Goal: Task Accomplishment & Management: Complete application form

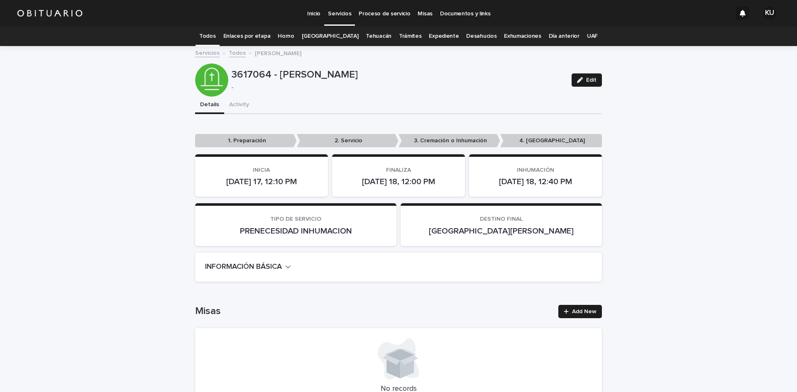
drag, startPoint x: 577, startPoint y: 85, endPoint x: 792, endPoint y: 47, distance: 218.6
click at [578, 85] on button "Edit" at bounding box center [586, 79] width 30 height 13
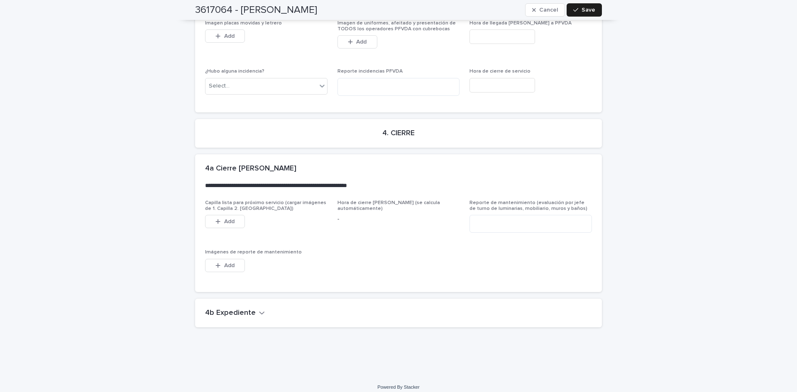
click at [243, 309] on h2 "4b Expediente" at bounding box center [230, 313] width 51 height 9
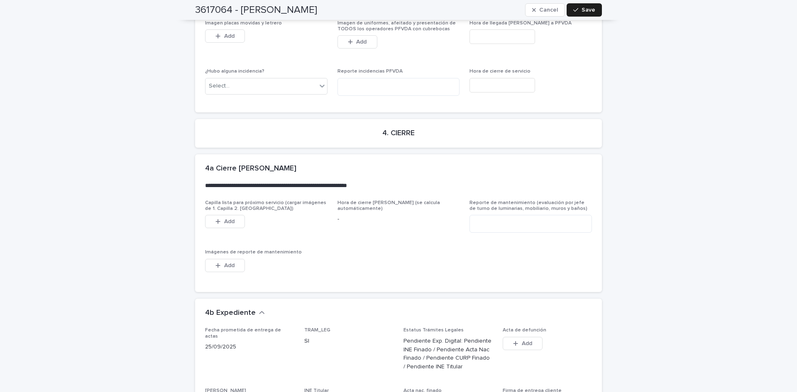
scroll to position [2485, 0]
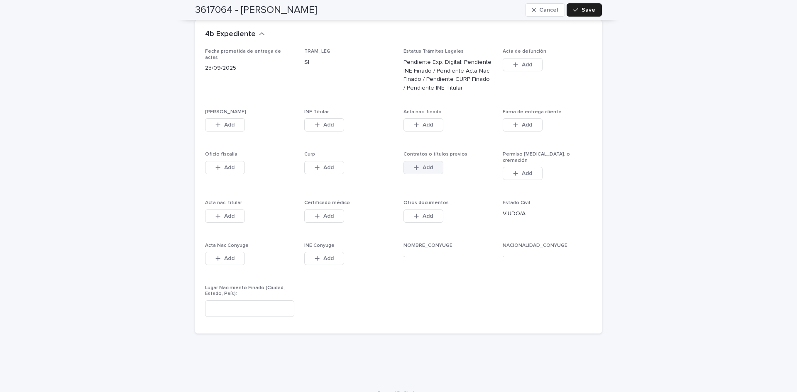
click at [434, 163] on button "Add" at bounding box center [423, 167] width 40 height 13
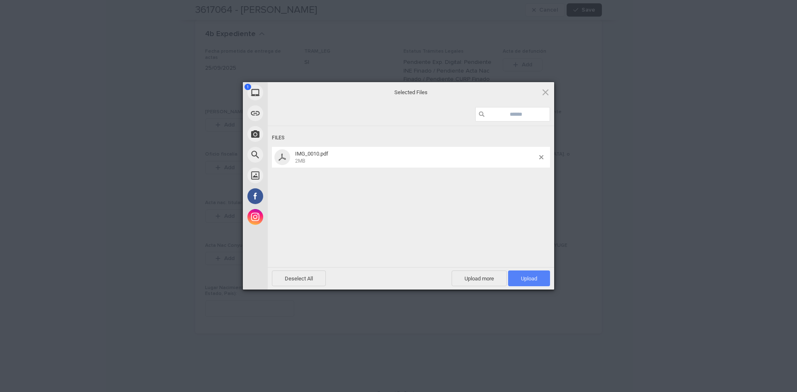
click at [531, 279] on span "Upload 1" at bounding box center [529, 278] width 16 height 6
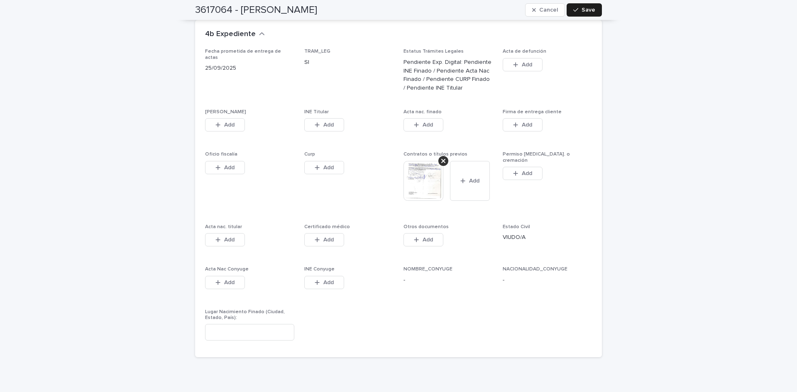
drag, startPoint x: 219, startPoint y: 116, endPoint x: 433, endPoint y: 391, distance: 348.3
click at [219, 122] on div "button" at bounding box center [219, 125] width 8 height 6
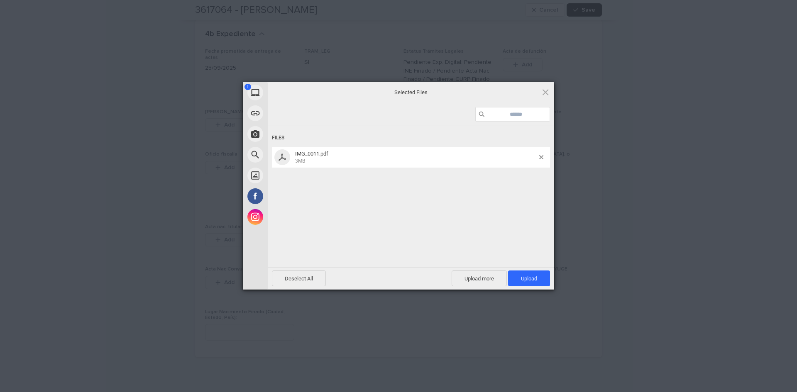
click at [527, 280] on span "Upload 1" at bounding box center [529, 278] width 16 height 6
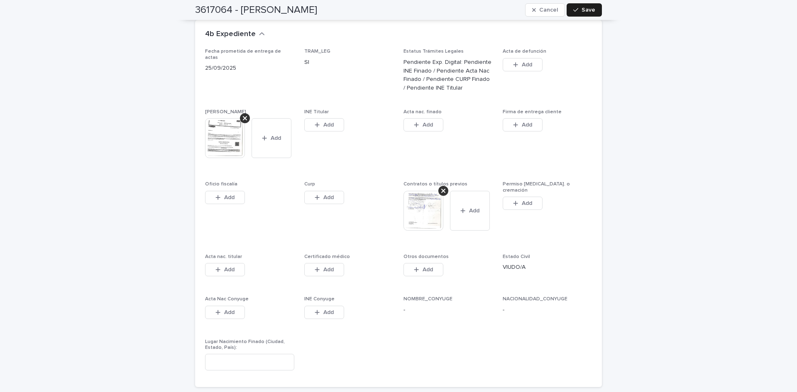
click at [339, 118] on button "Add" at bounding box center [324, 124] width 40 height 13
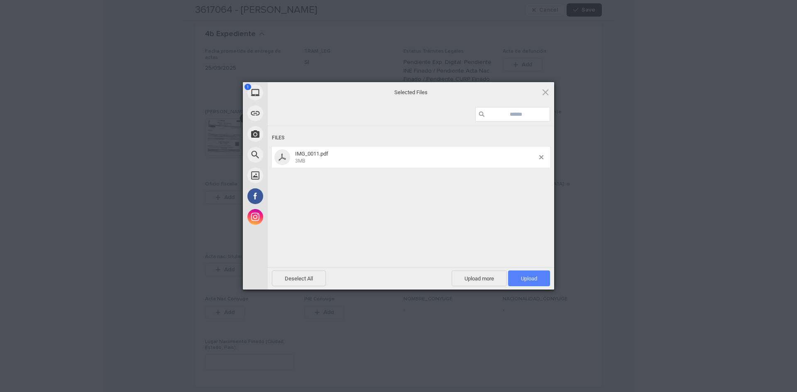
click at [518, 279] on span "Upload 1" at bounding box center [529, 278] width 42 height 16
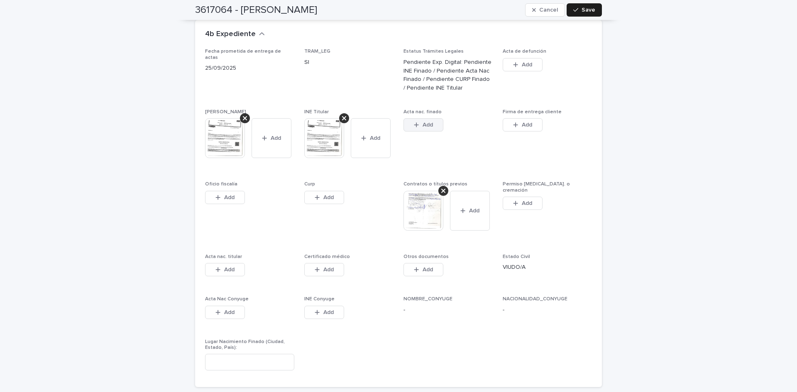
click at [434, 122] on button "Add" at bounding box center [423, 124] width 40 height 13
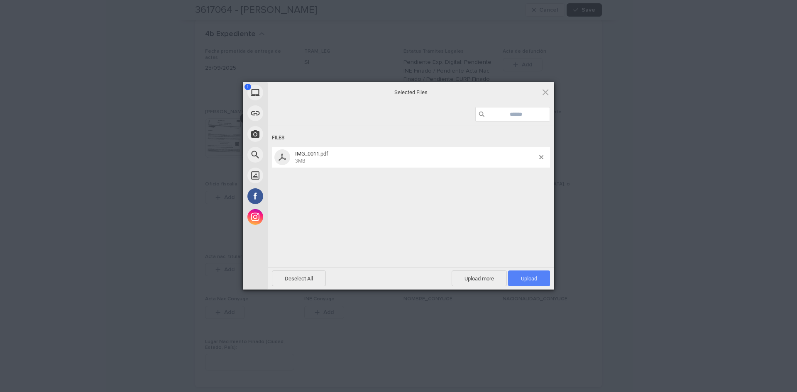
click at [517, 278] on span "Upload 1" at bounding box center [529, 278] width 42 height 16
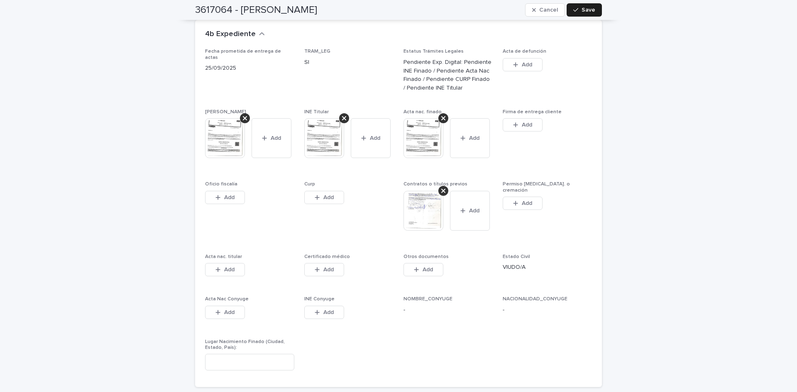
drag, startPoint x: 331, startPoint y: 188, endPoint x: 375, endPoint y: 219, distance: 53.5
click at [331, 191] on button "Add" at bounding box center [324, 197] width 40 height 13
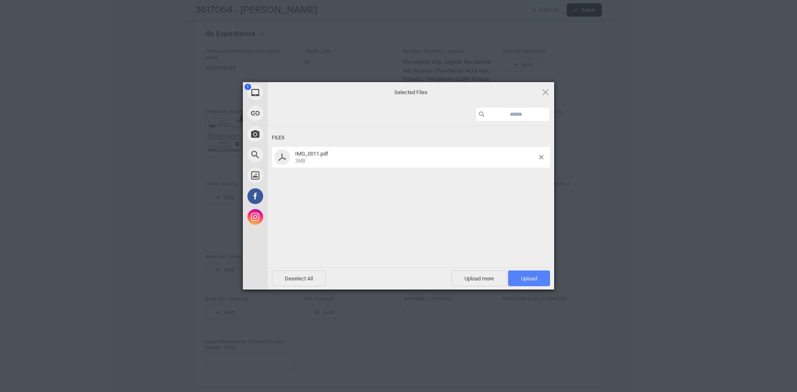
click at [527, 277] on span "Upload 1" at bounding box center [529, 278] width 16 height 6
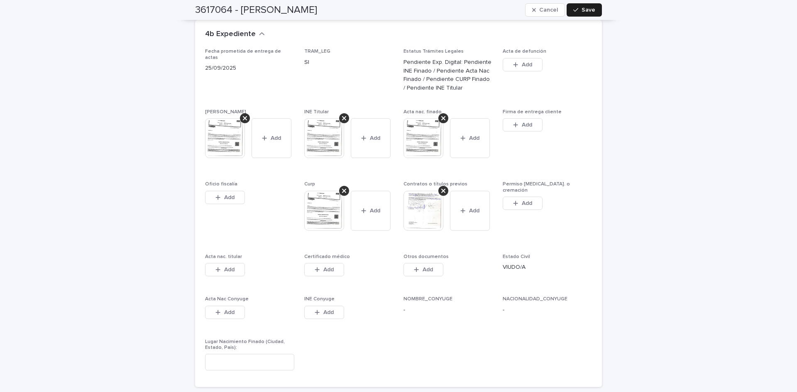
drag, startPoint x: 574, startPoint y: 11, endPoint x: 691, endPoint y: 179, distance: 205.0
click at [574, 11] on icon "button" at bounding box center [575, 10] width 5 height 6
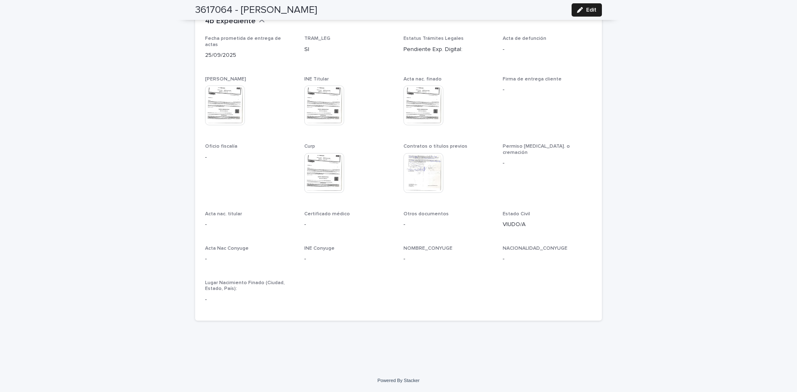
scroll to position [2217, 0]
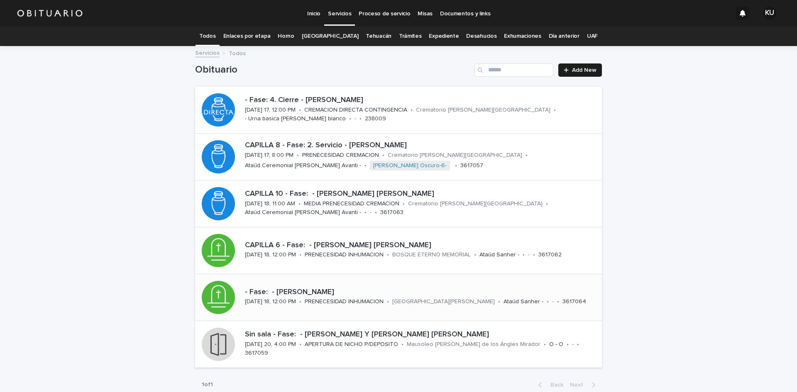
click at [336, 294] on p "- Fase: - [PERSON_NAME]" at bounding box center [421, 292] width 353 height 9
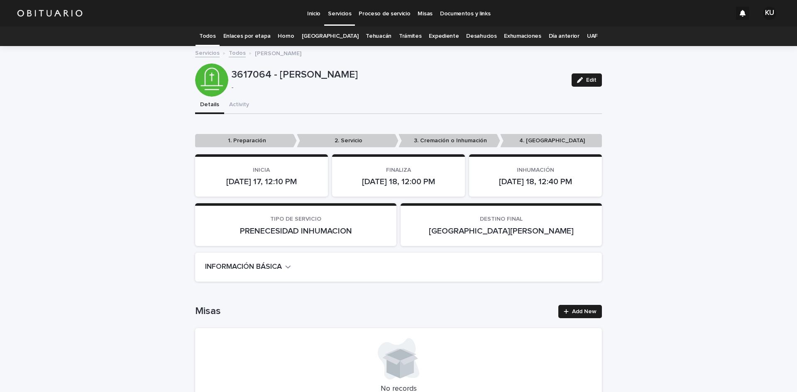
scroll to position [27, 0]
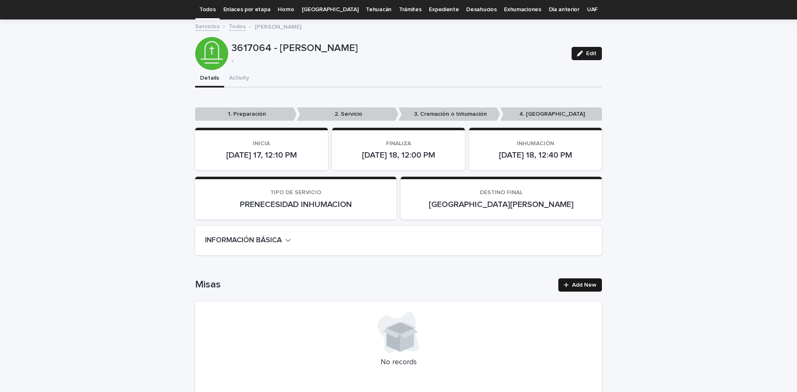
click at [582, 285] on span "Add New" at bounding box center [584, 285] width 24 height 6
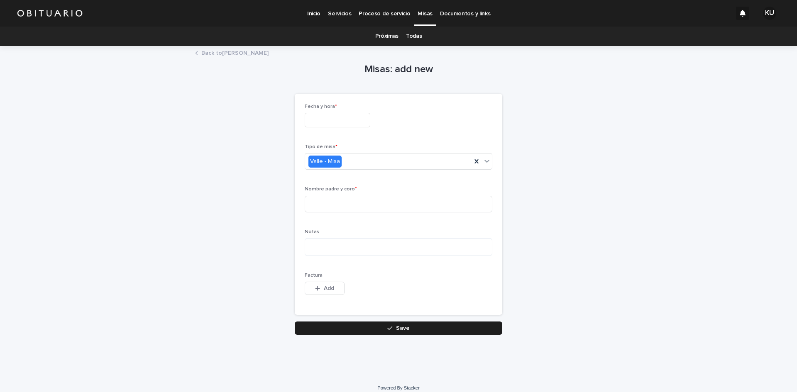
click at [341, 125] on input "text" at bounding box center [338, 120] width 66 height 15
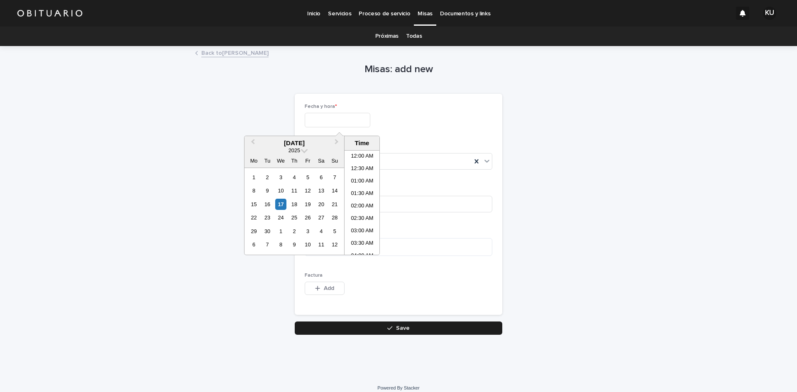
scroll to position [415, 0]
click at [298, 202] on div "18" at bounding box center [293, 204] width 11 height 11
click at [362, 242] on li "10:30 PM" at bounding box center [361, 244] width 35 height 12
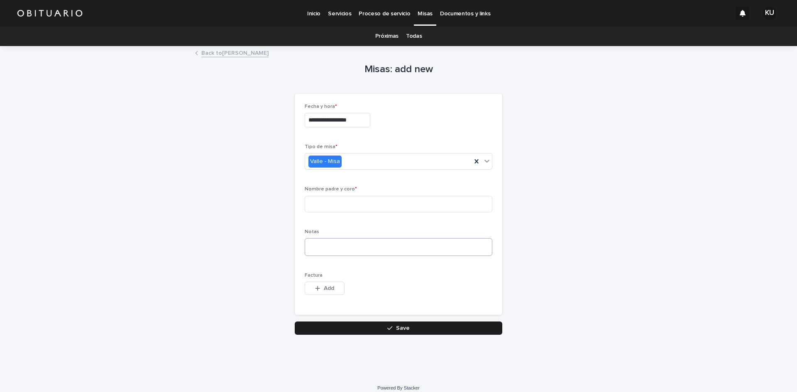
type input "**********"
click at [381, 206] on input at bounding box center [399, 204] width 188 height 17
type input "**********"
click at [399, 323] on button "Save" at bounding box center [398, 328] width 207 height 13
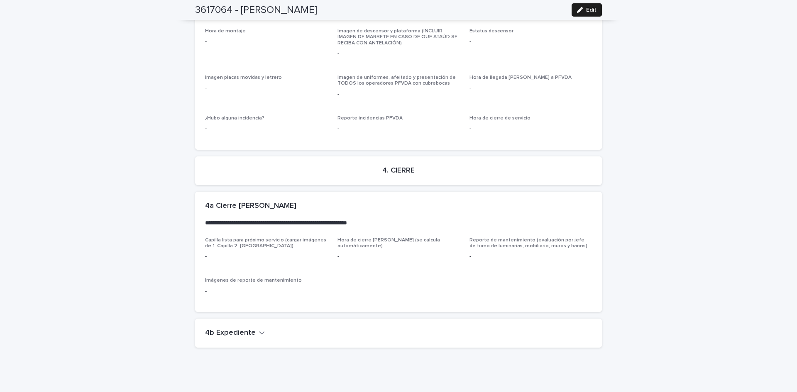
scroll to position [1904, 0]
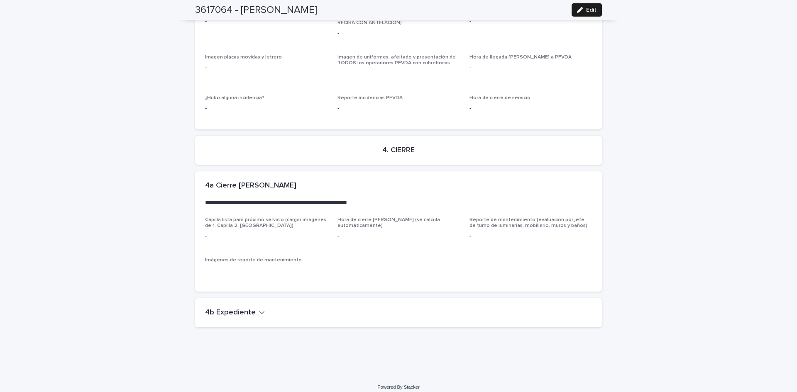
click at [230, 308] on h2 "4b Expediente" at bounding box center [230, 312] width 51 height 9
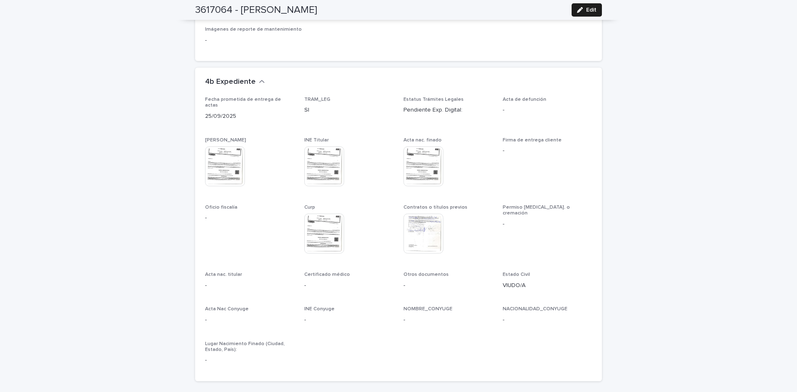
scroll to position [2183, 0]
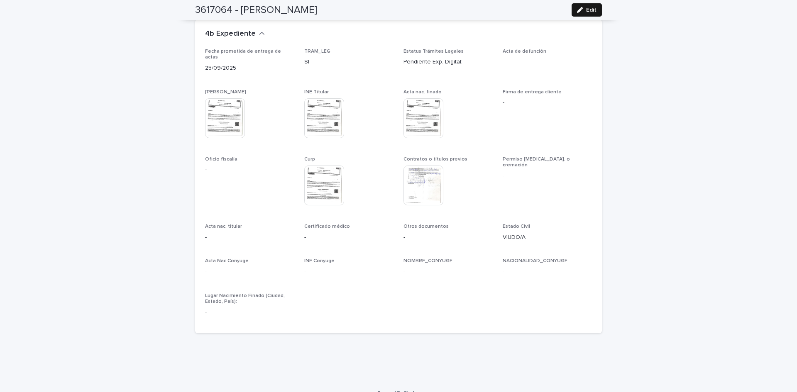
click at [582, 10] on div "button" at bounding box center [581, 10] width 9 height 6
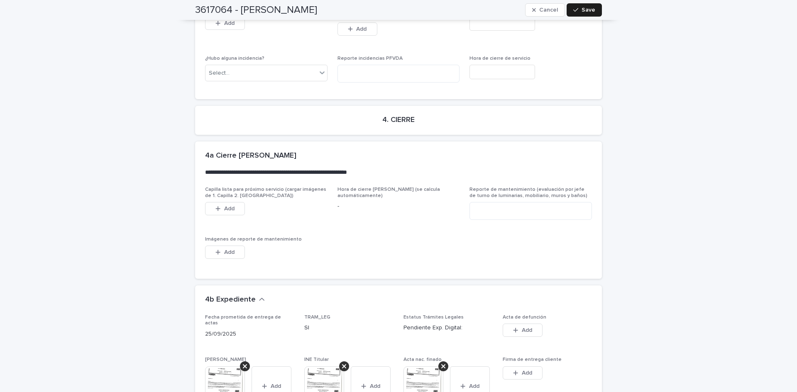
scroll to position [2493, 0]
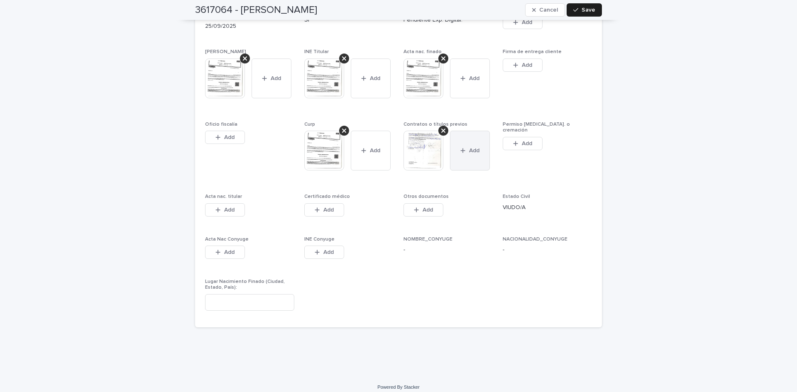
click at [475, 157] on button "Add" at bounding box center [470, 151] width 40 height 40
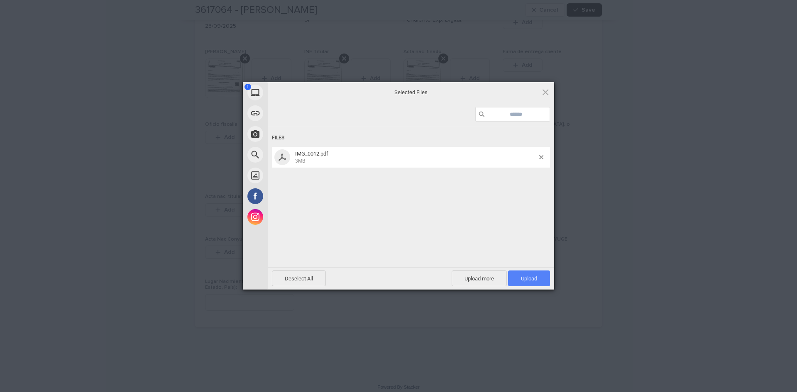
click at [532, 276] on span "Upload 1" at bounding box center [529, 278] width 16 height 6
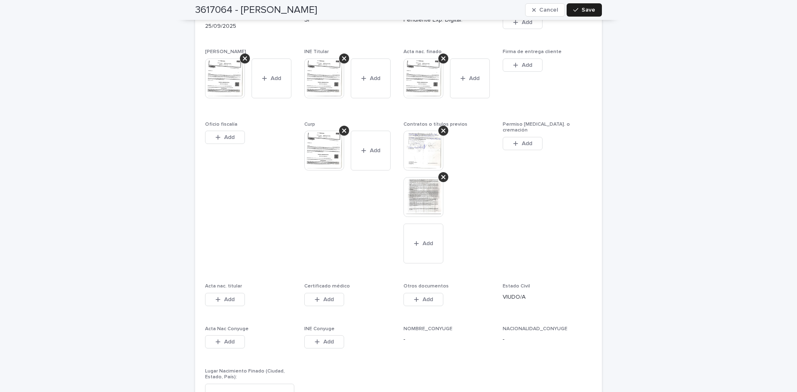
drag, startPoint x: 581, startPoint y: 10, endPoint x: 535, endPoint y: 264, distance: 258.4
click at [581, 10] on span "Save" at bounding box center [588, 10] width 14 height 6
